Goal: Task Accomplishment & Management: Manage account settings

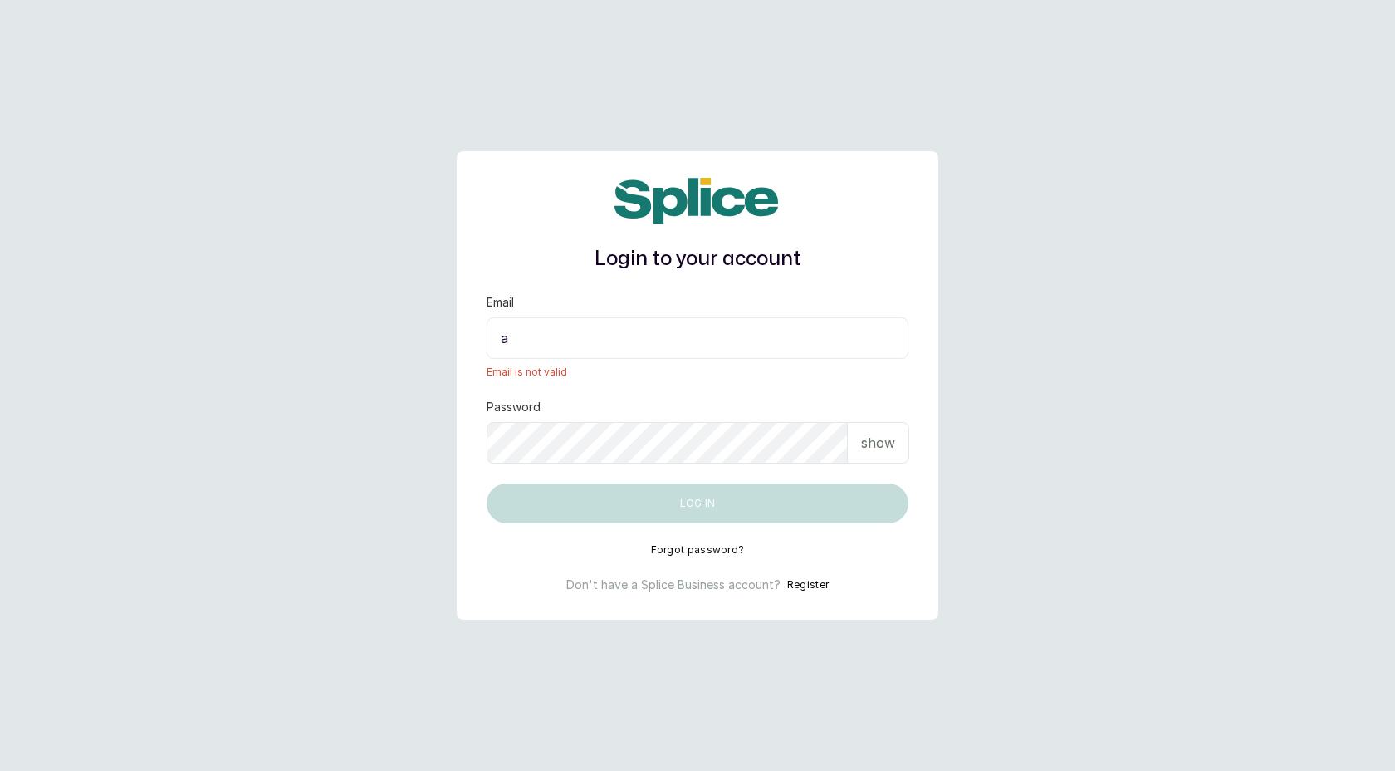
click at [546, 343] on input "a" at bounding box center [698, 338] width 422 height 42
type input "[EMAIL_ADDRESS][DOMAIN_NAME]"
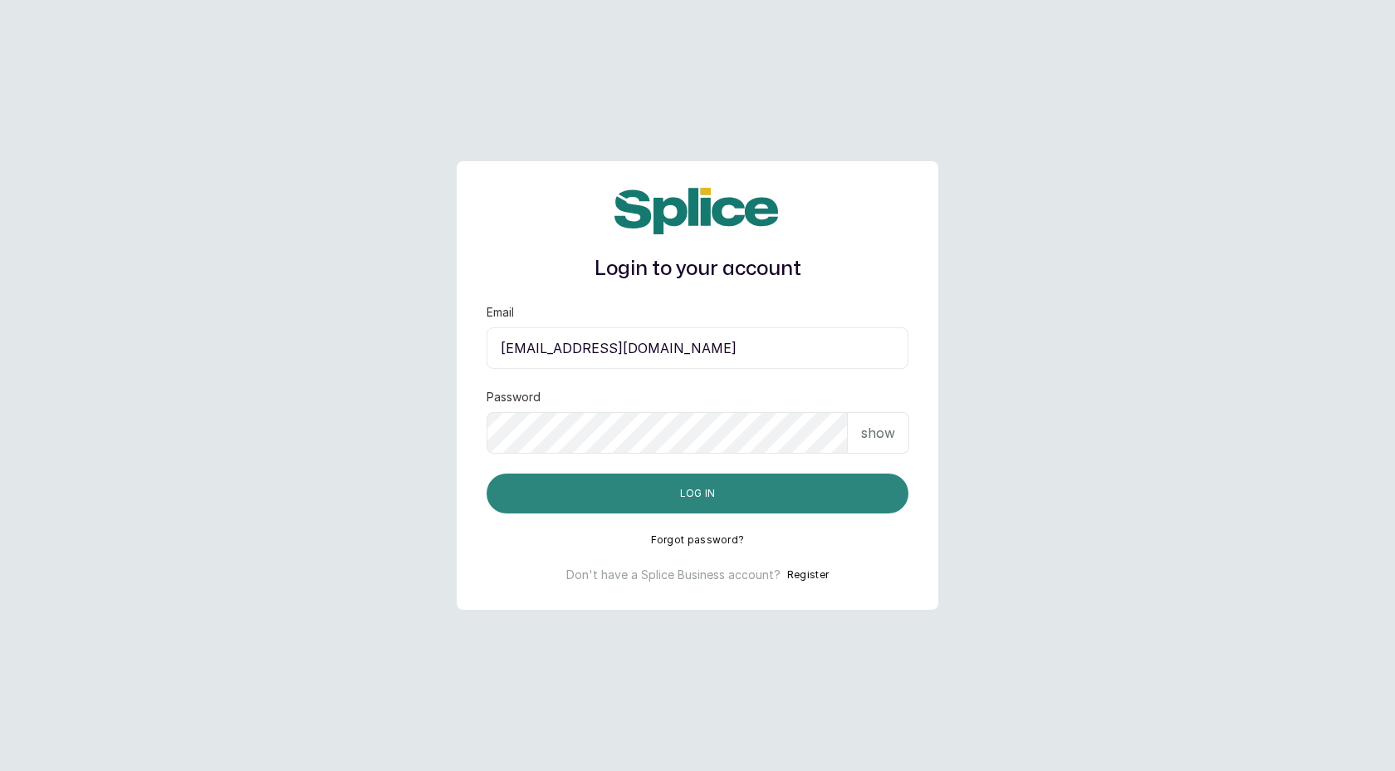
click at [610, 488] on button "Log in" at bounding box center [698, 493] width 422 height 40
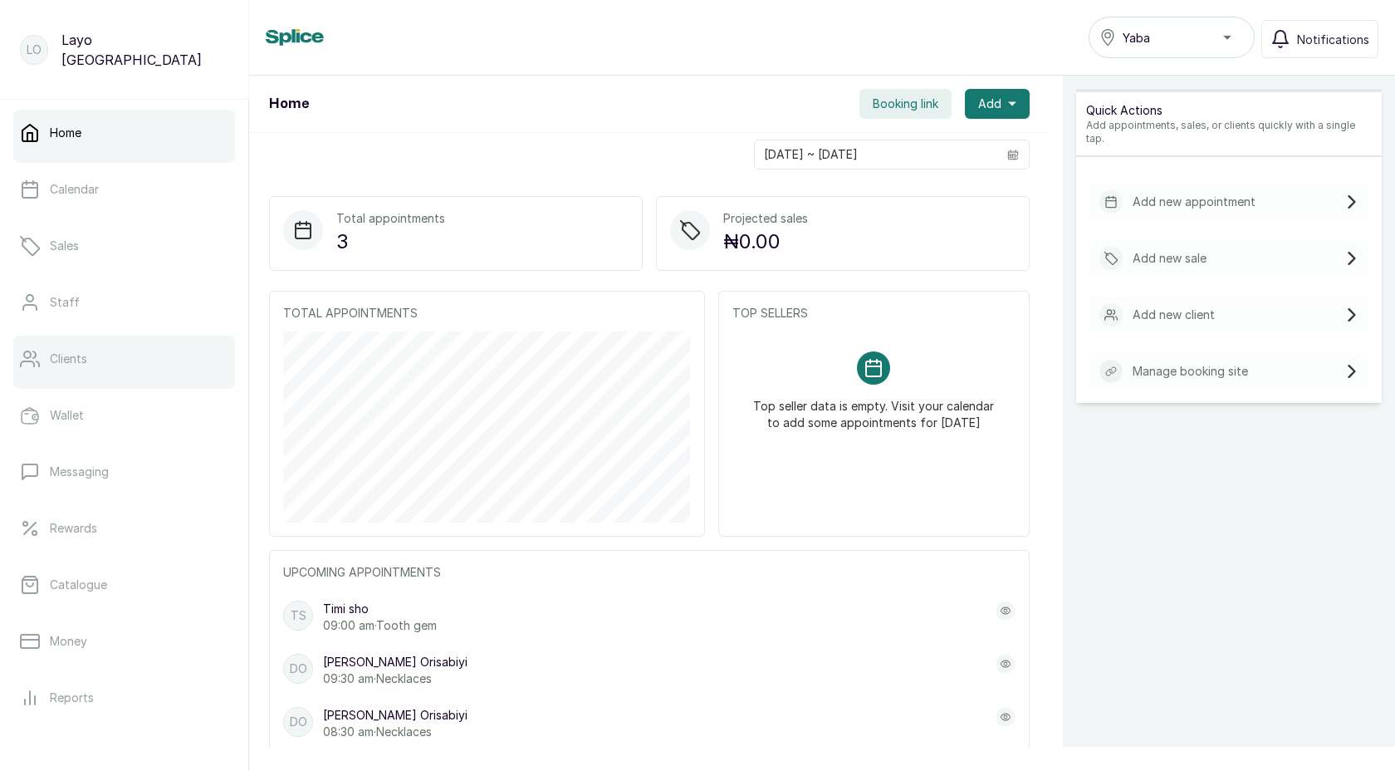
click at [84, 370] on link "Clients" at bounding box center [124, 359] width 222 height 47
